Goal: Task Accomplishment & Management: Manage account settings

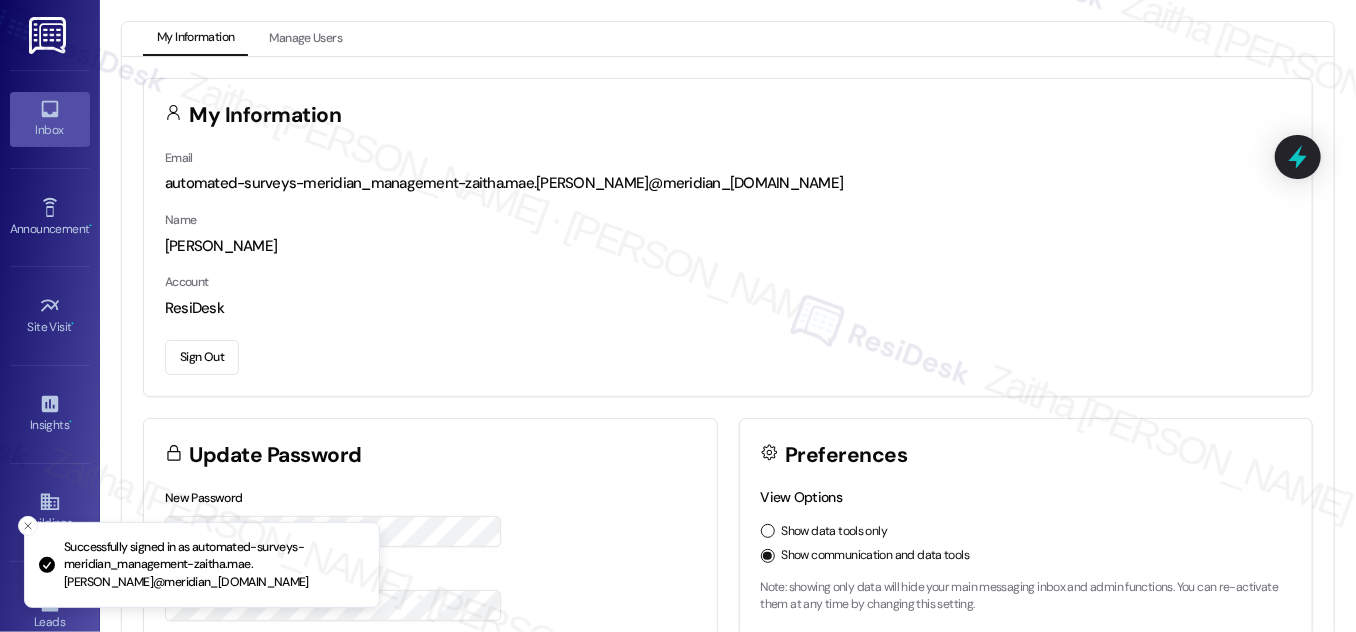
click at [24, 111] on link "Inbox" at bounding box center [50, 119] width 80 height 54
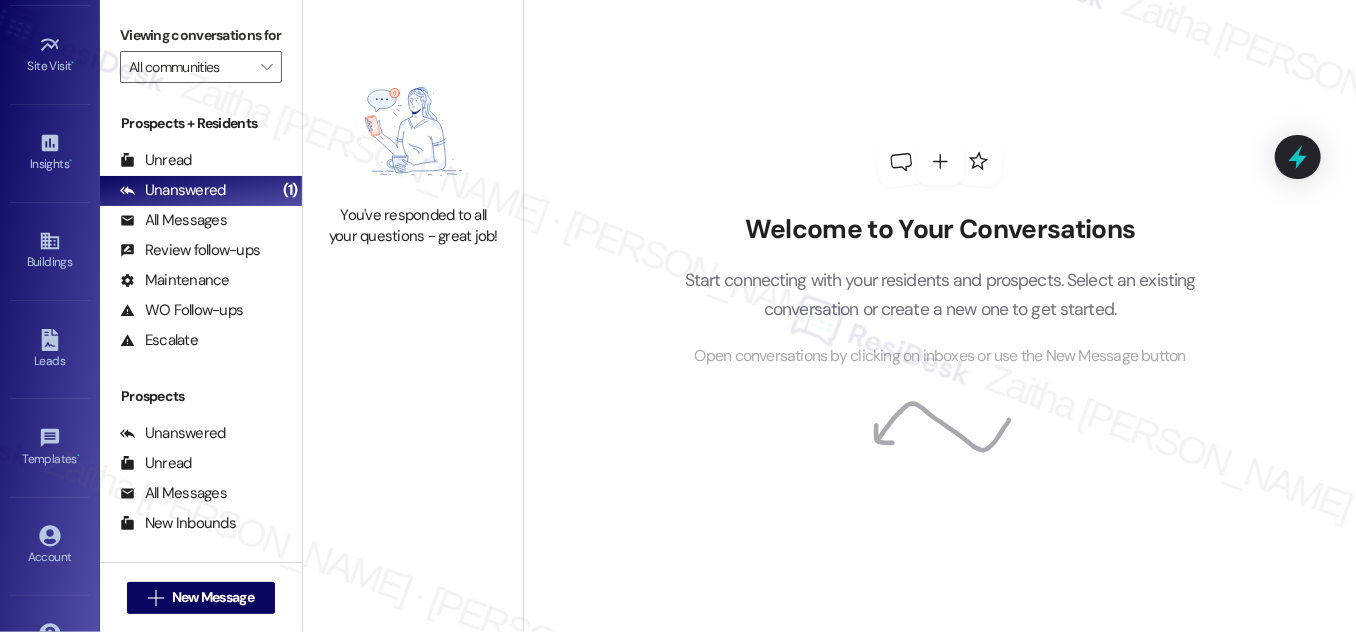
scroll to position [314, 0]
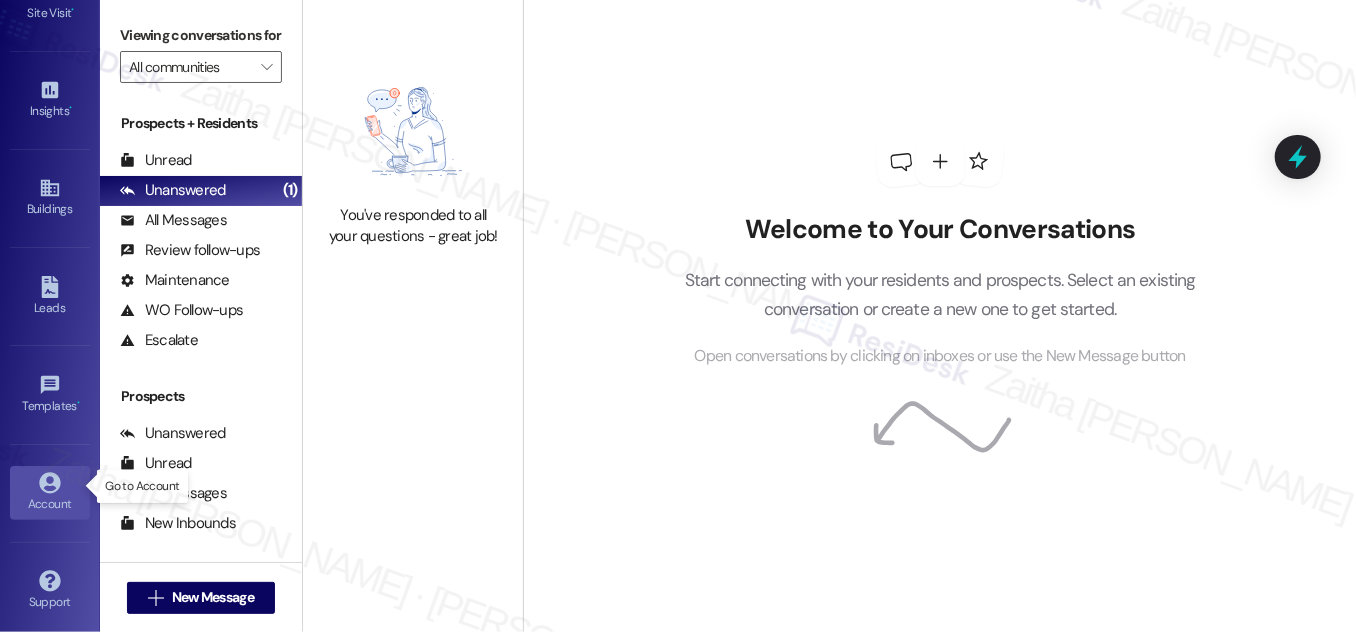
click at [51, 503] on div "Account" at bounding box center [50, 504] width 100 height 20
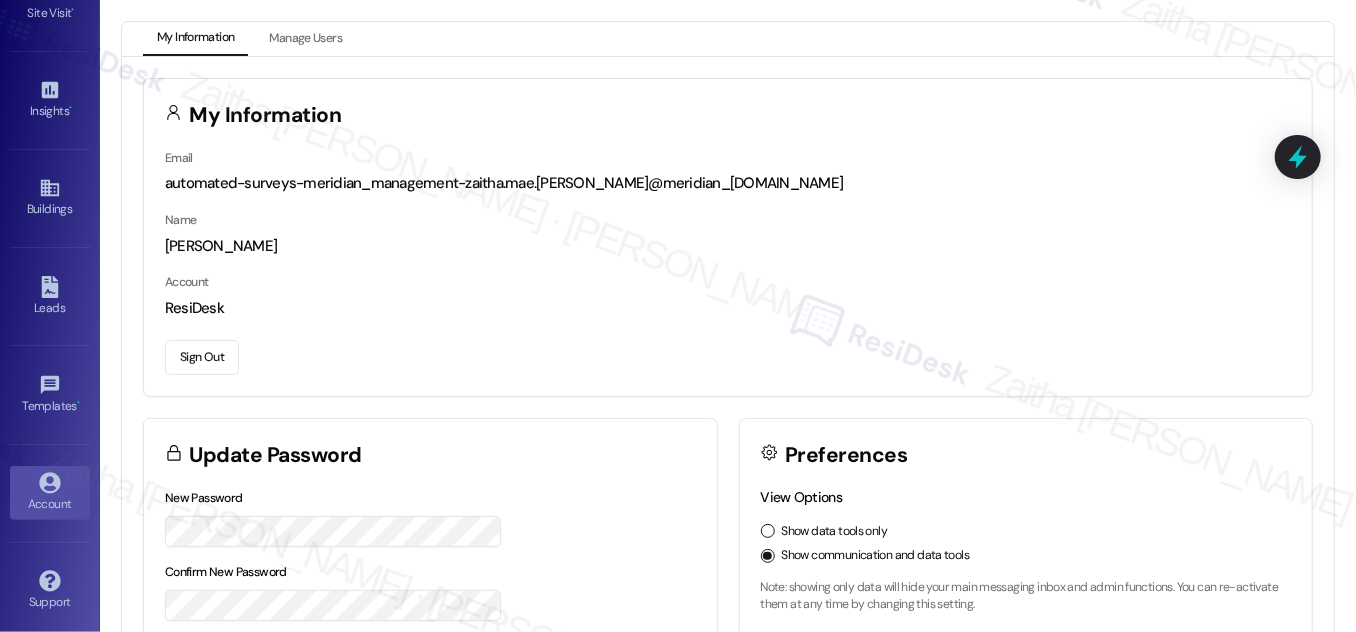
click at [216, 356] on button "Sign Out" at bounding box center [202, 357] width 74 height 35
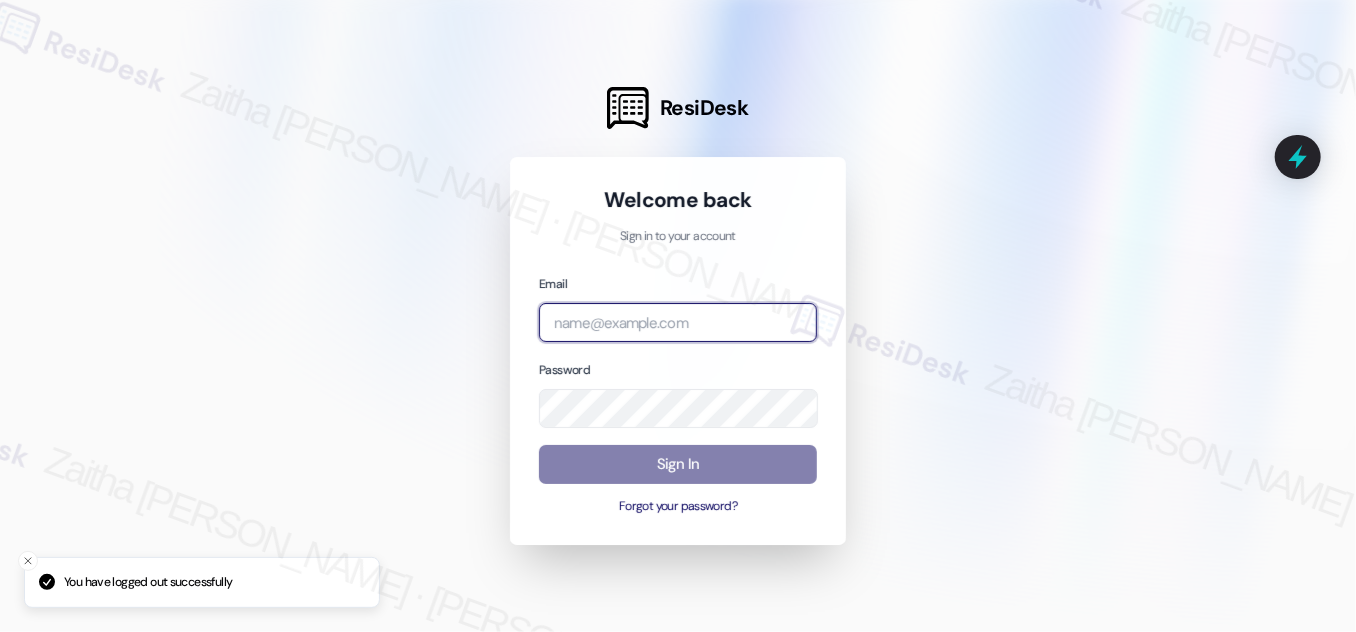
click at [659, 339] on input "email" at bounding box center [678, 322] width 278 height 39
type input "automated-surveys-rj_group-zaitha.mae.[PERSON_NAME]@rj_[DOMAIN_NAME]"
